Goal: Transaction & Acquisition: Book appointment/travel/reservation

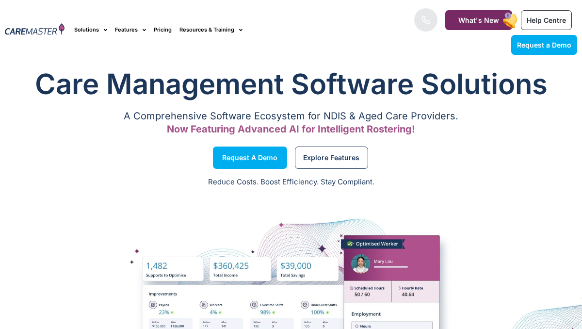
click at [437, 149] on div "Explore Features" at bounding box center [436, 157] width 291 height 37
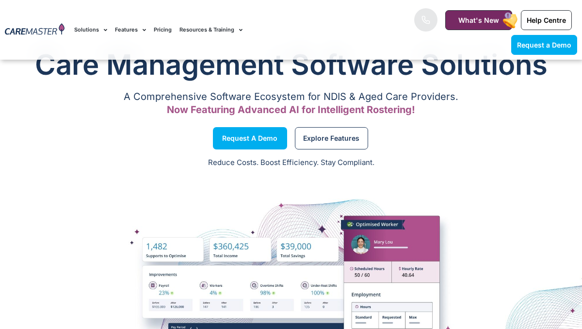
scroll to position [97, 0]
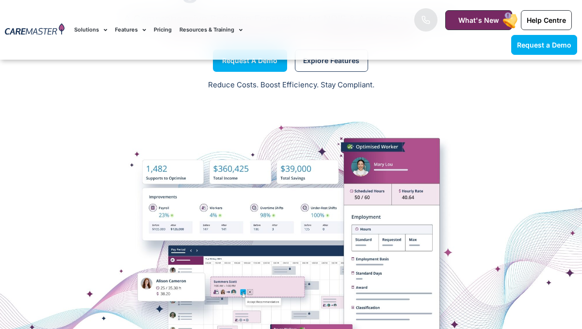
click at [496, 190] on div at bounding box center [291, 243] width 582 height 194
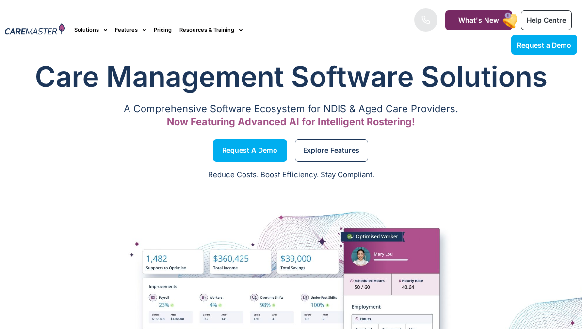
scroll to position [0, 0]
